Goal: Navigation & Orientation: Find specific page/section

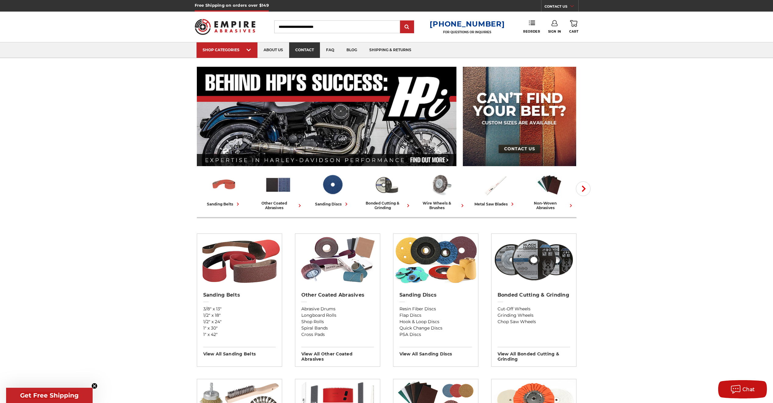
click at [308, 50] on link "contact" at bounding box center [304, 50] width 31 height 16
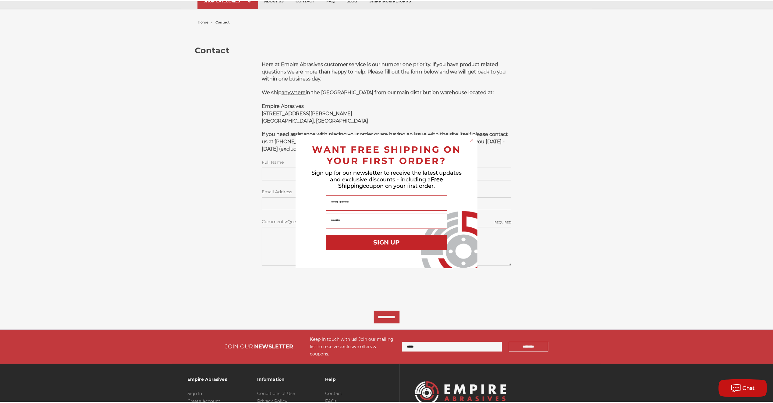
scroll to position [114, 0]
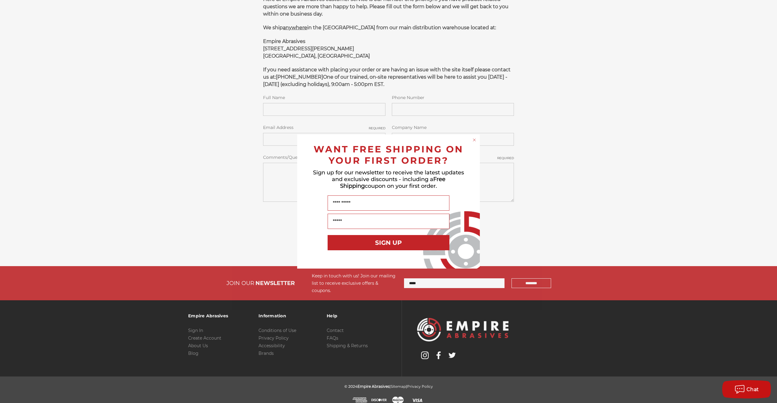
click at [196, 56] on div "Close dialog WANT FREE SHIPPING ON YOUR FIRST ORDER? Sign up for our newsletter…" at bounding box center [388, 201] width 777 height 403
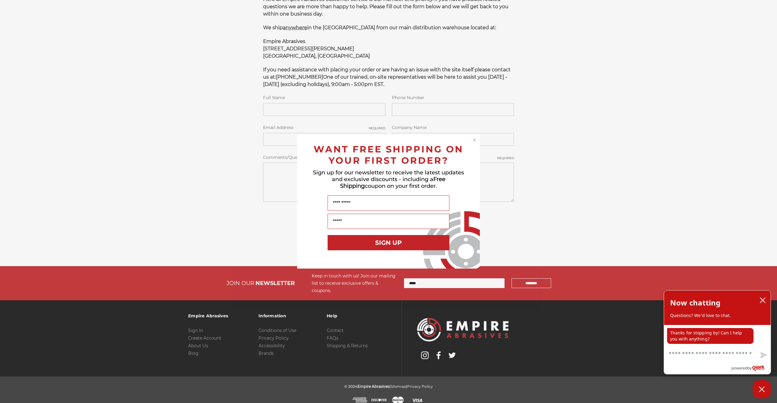
click at [473, 138] on circle "Close dialog" at bounding box center [475, 140] width 6 height 6
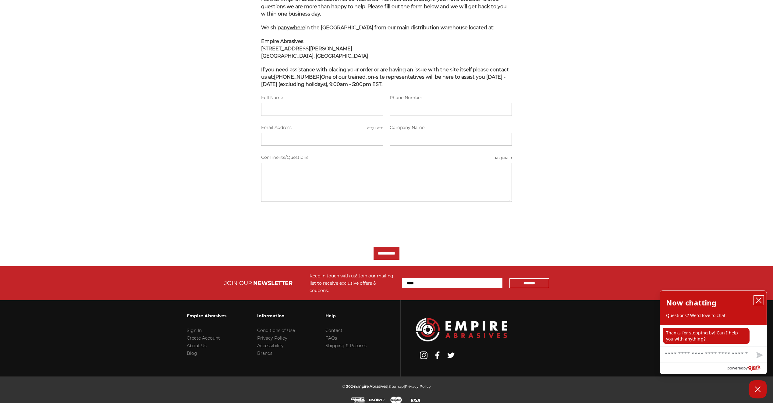
click at [760, 301] on icon "close chatbox" at bounding box center [758, 300] width 6 height 6
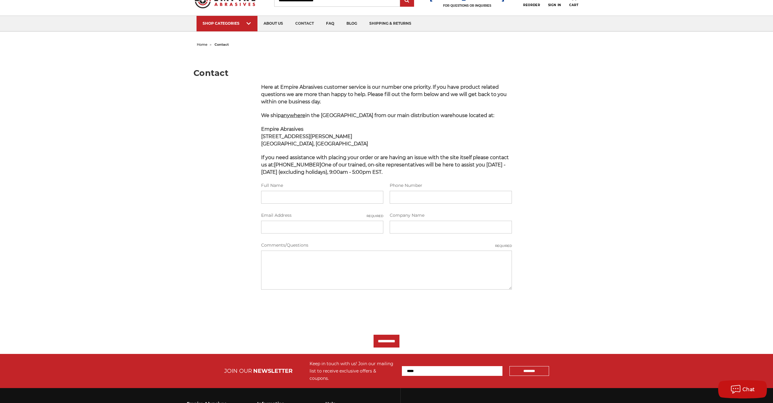
scroll to position [0, 0]
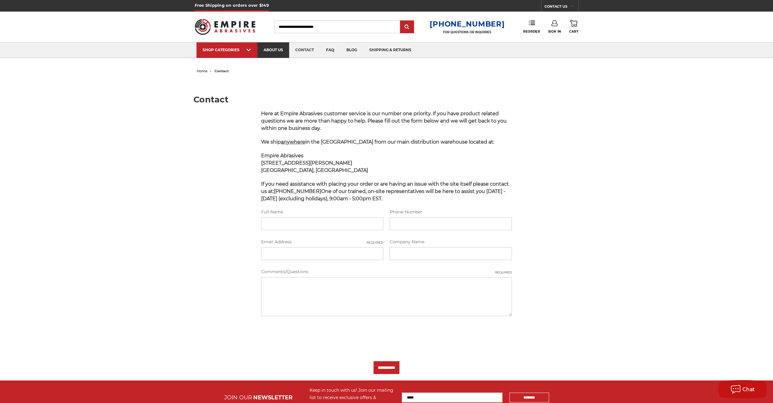
click at [273, 49] on link "about us" at bounding box center [273, 50] width 32 height 16
